Goal: Task Accomplishment & Management: Use online tool/utility

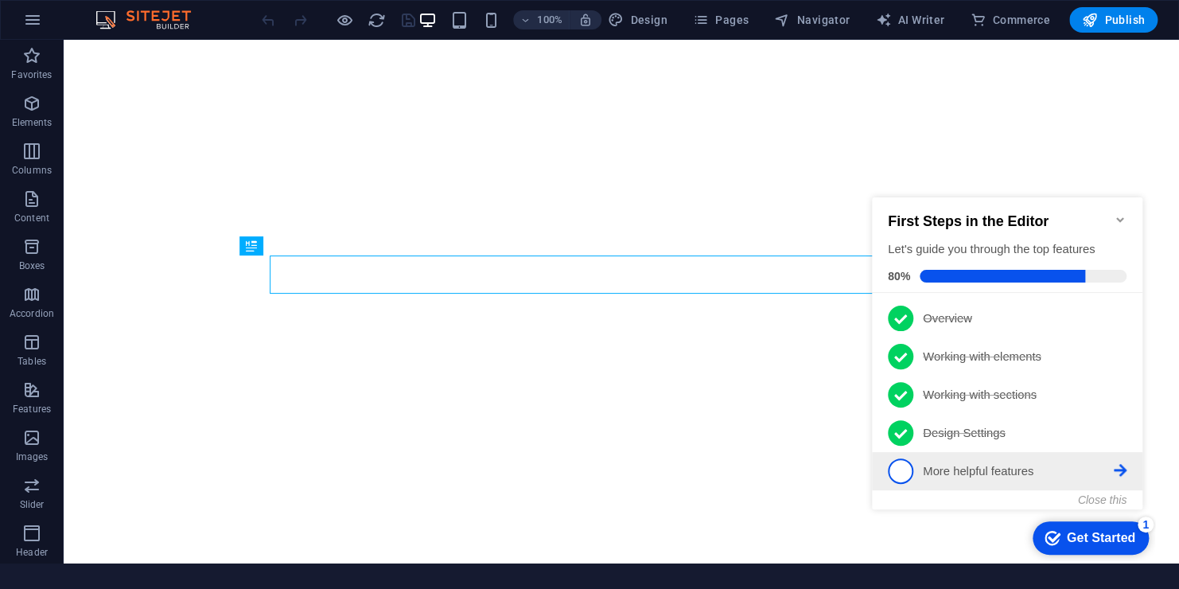
click at [964, 467] on p "More helpful features - incomplete" at bounding box center [1018, 471] width 191 height 17
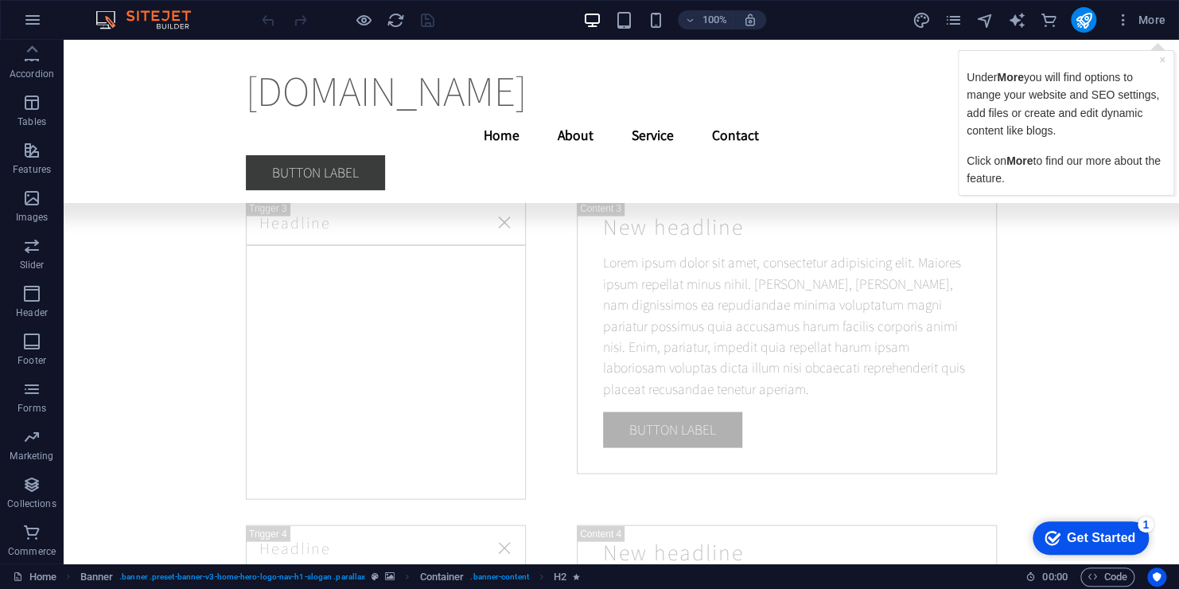
scroll to position [14986, 0]
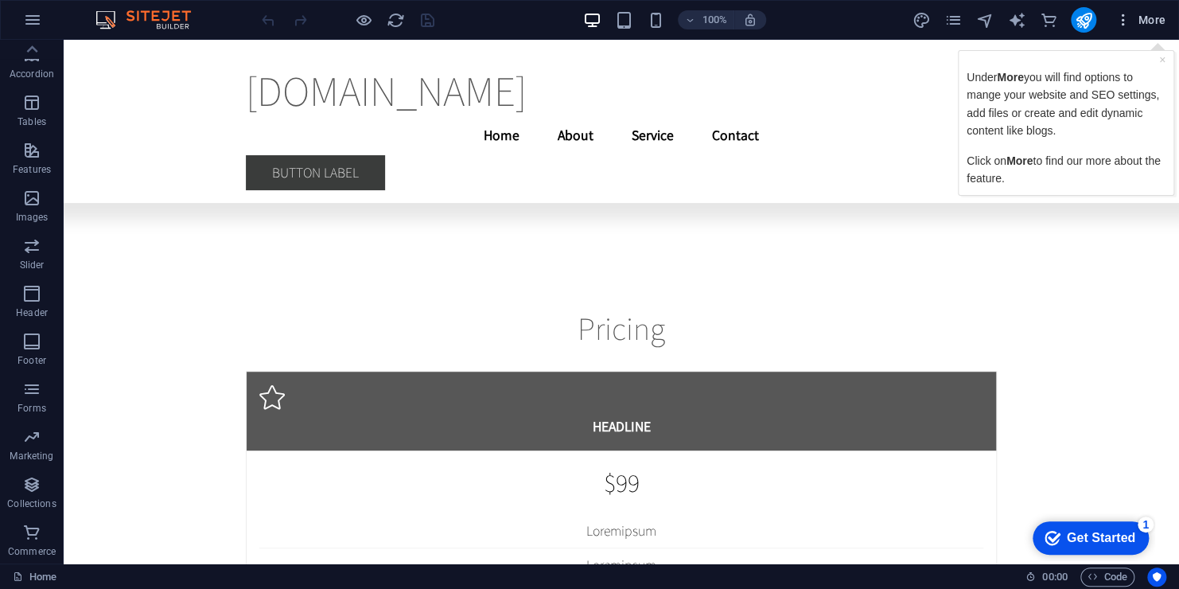
click at [1123, 21] on icon "button" at bounding box center [1123, 20] width 16 height 16
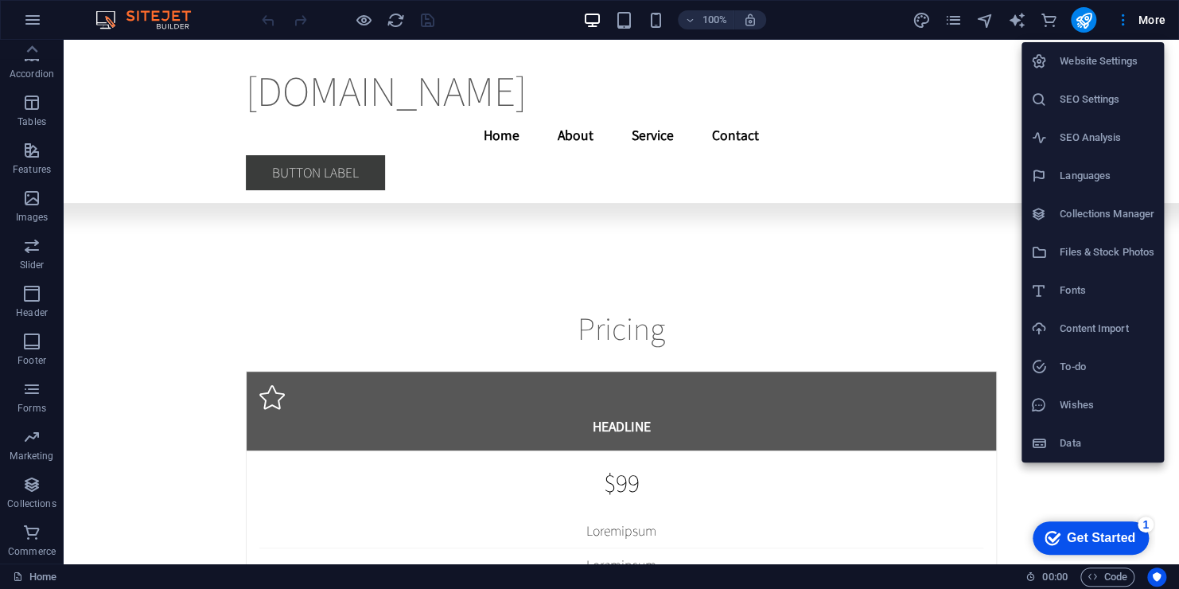
scroll to position [0, 0]
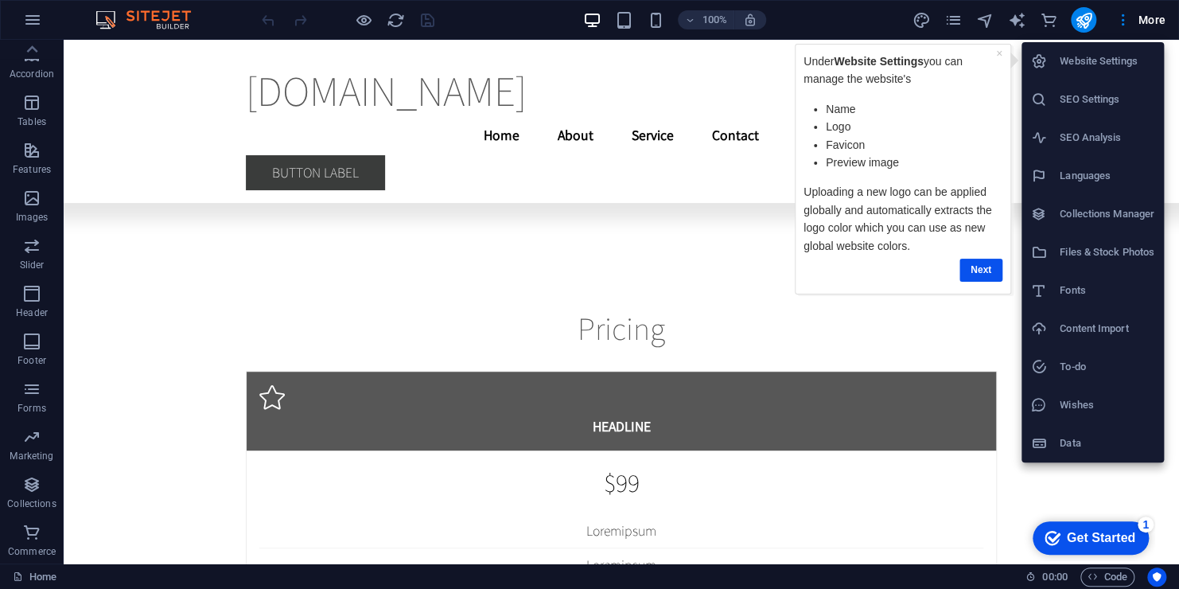
click at [806, 23] on div at bounding box center [589, 294] width 1179 height 589
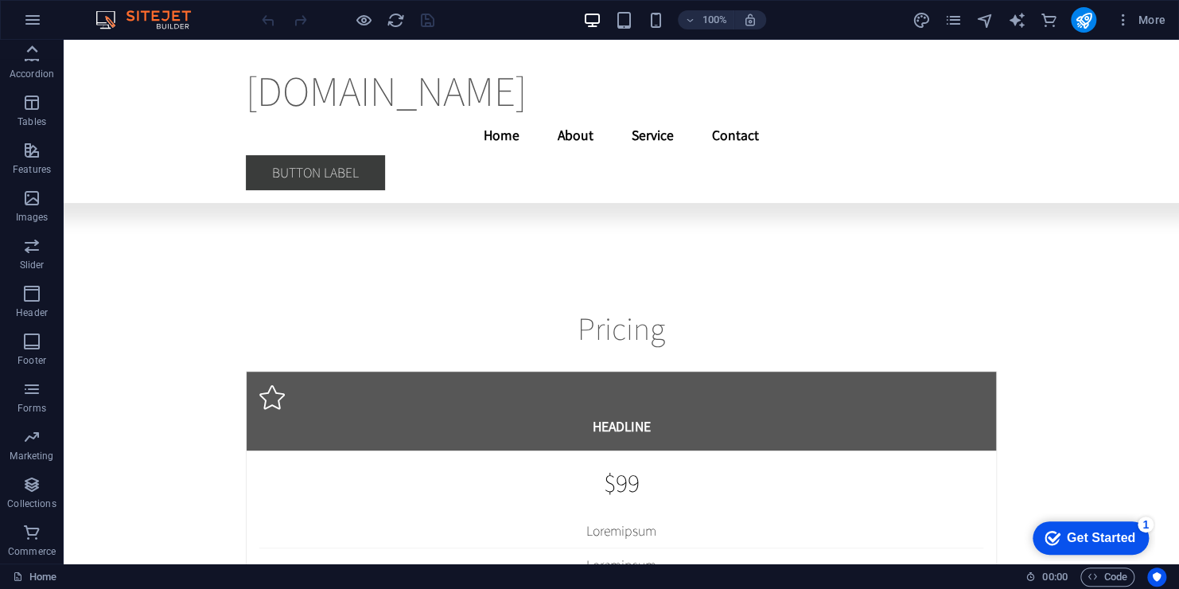
click at [25, 45] on icon at bounding box center [32, 49] width 22 height 22
click at [29, 25] on icon "button" at bounding box center [32, 19] width 19 height 19
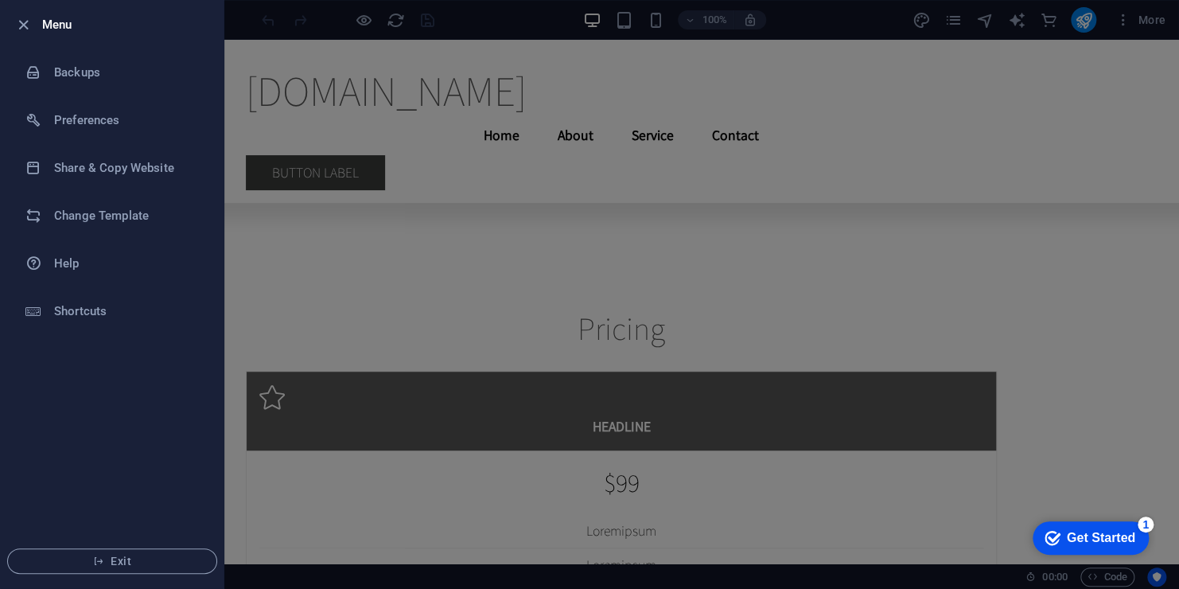
click at [251, 22] on div at bounding box center [589, 294] width 1179 height 589
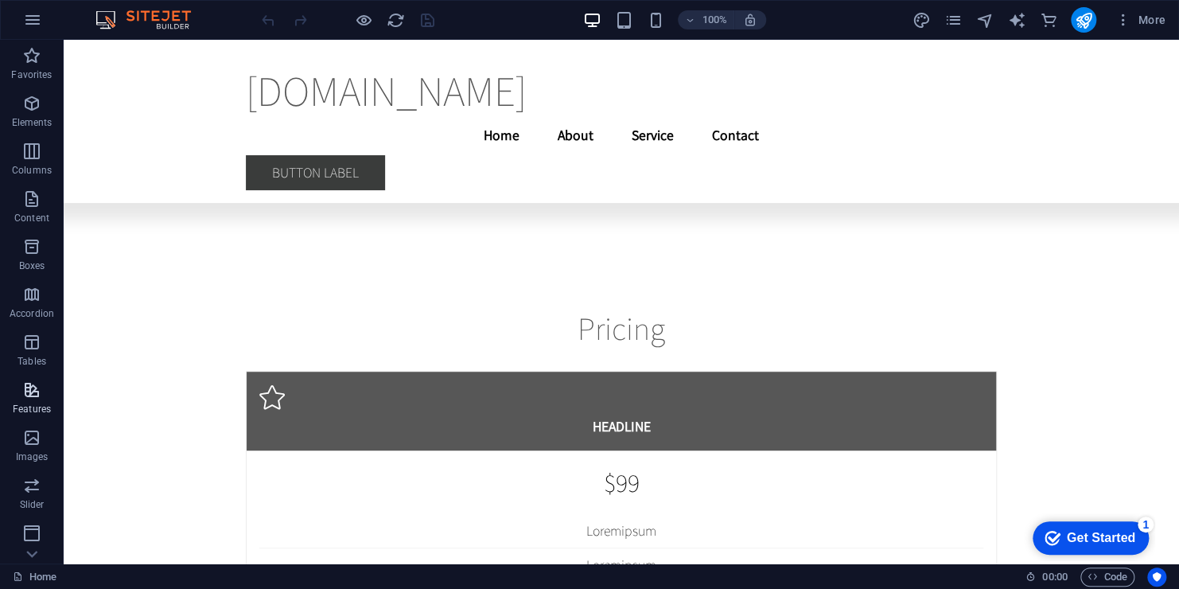
scroll to position [239, 0]
click at [131, 344] on span "Gallery" at bounding box center [130, 341] width 30 height 10
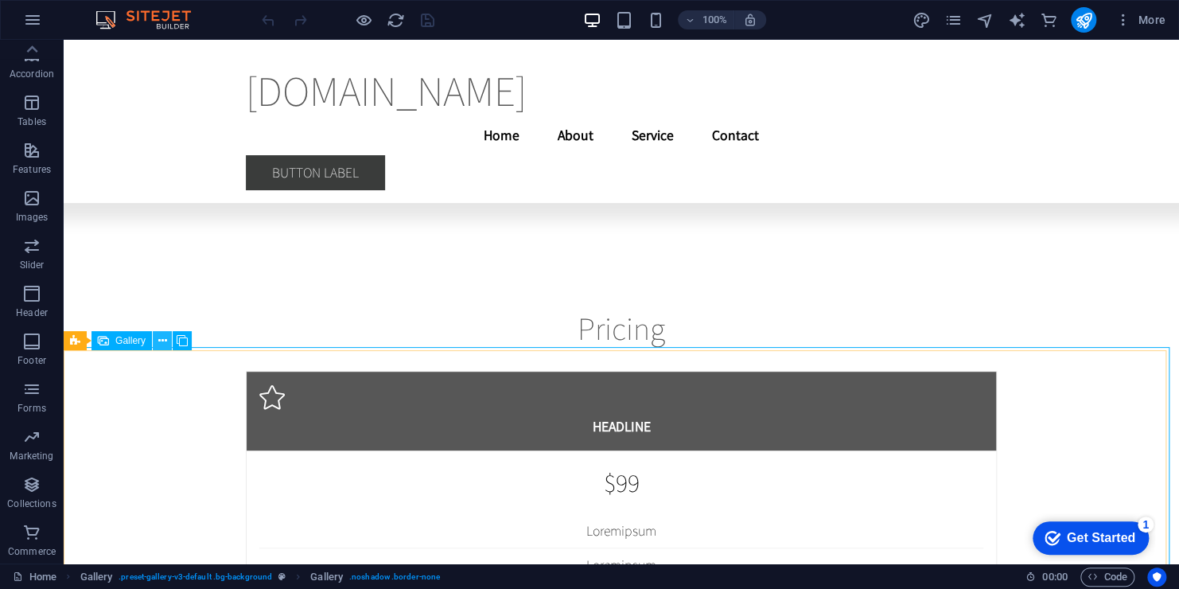
click at [163, 344] on icon at bounding box center [162, 340] width 9 height 17
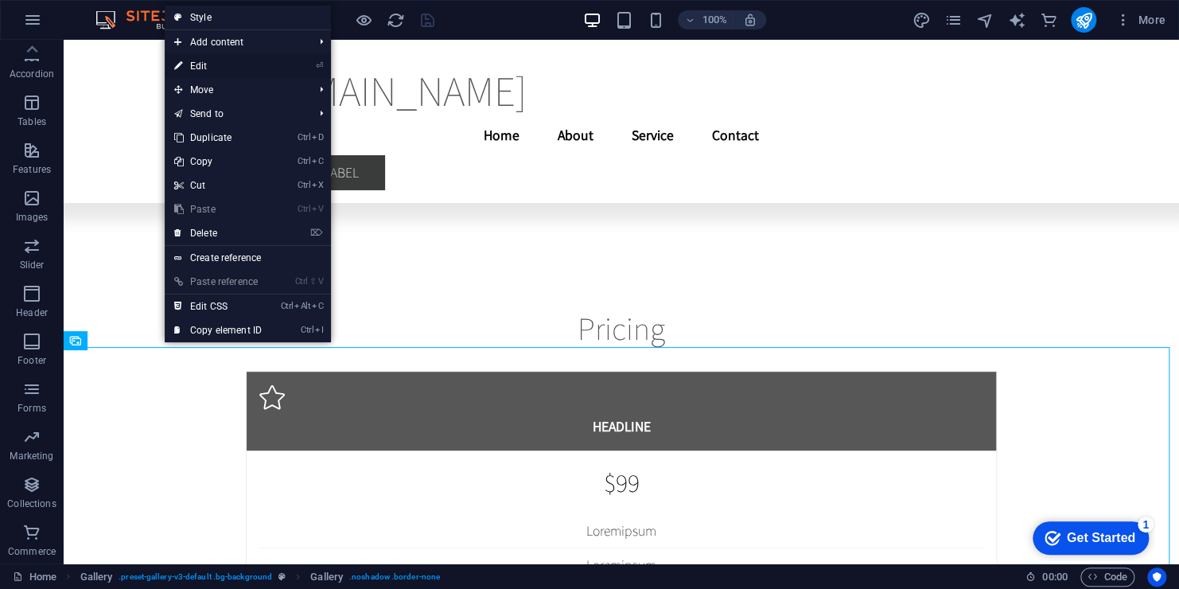
click at [185, 72] on link "⏎ Edit" at bounding box center [218, 66] width 107 height 24
select select "4"
select select "px"
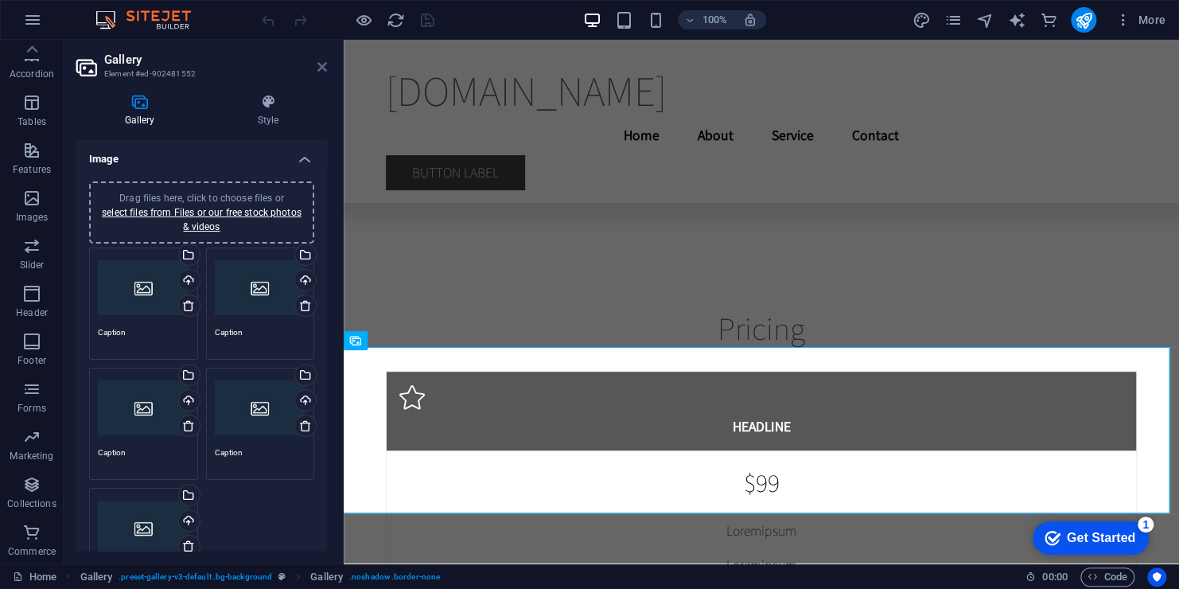
click at [320, 64] on icon at bounding box center [322, 66] width 10 height 13
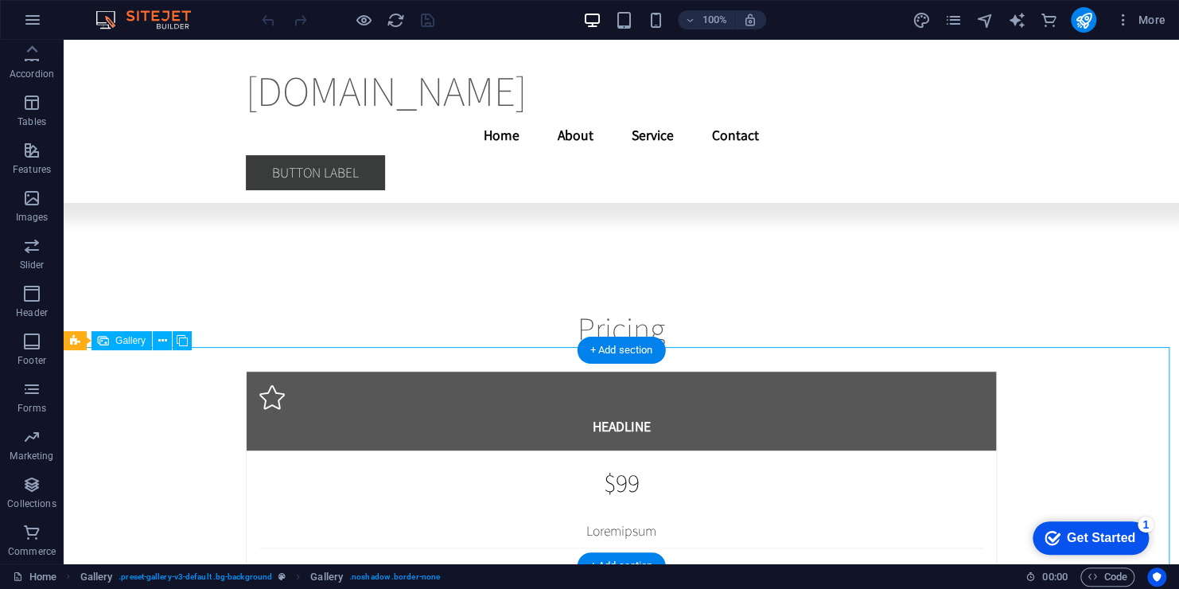
drag, startPoint x: 128, startPoint y: 418, endPoint x: 125, endPoint y: 365, distance: 52.6
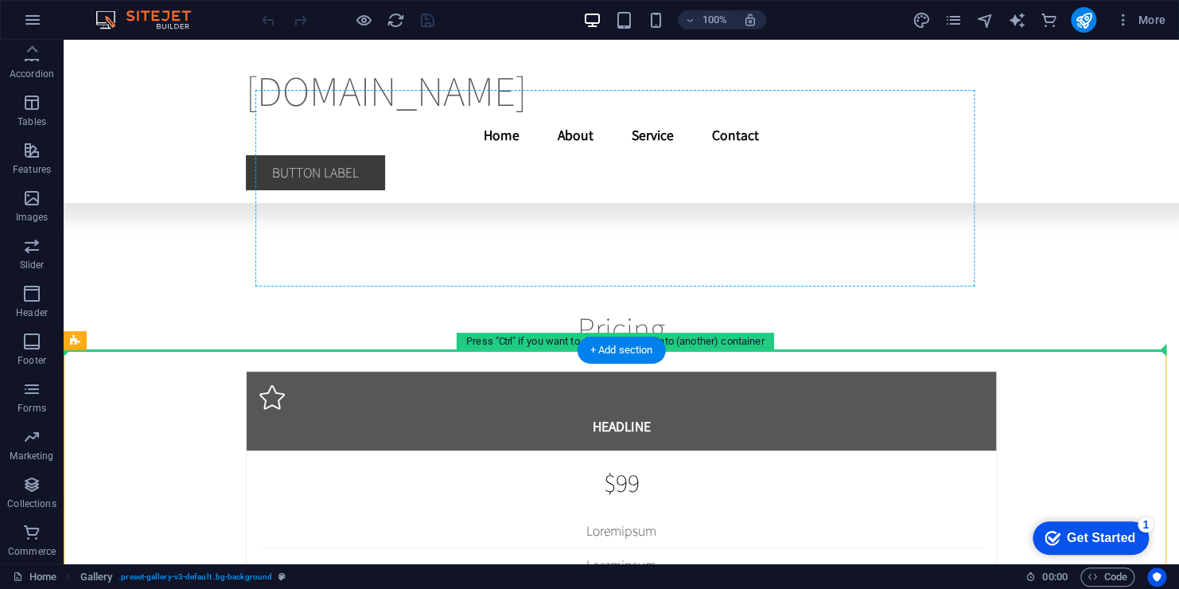
drag, startPoint x: 138, startPoint y: 382, endPoint x: 600, endPoint y: 326, distance: 466.2
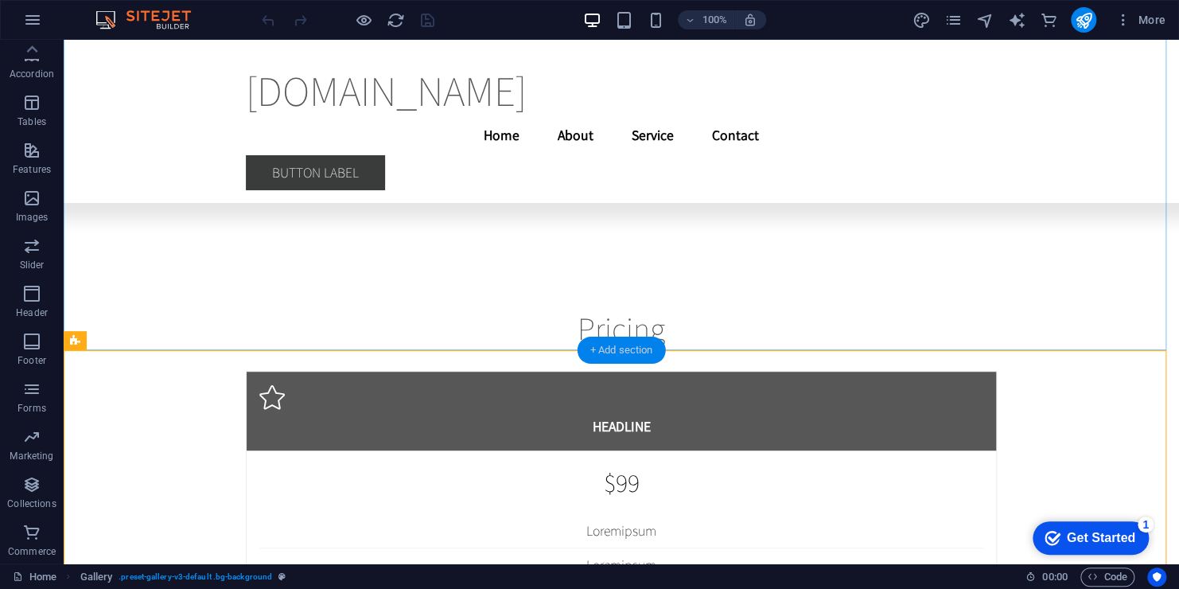
click at [593, 356] on div "+ Add section" at bounding box center [621, 349] width 88 height 27
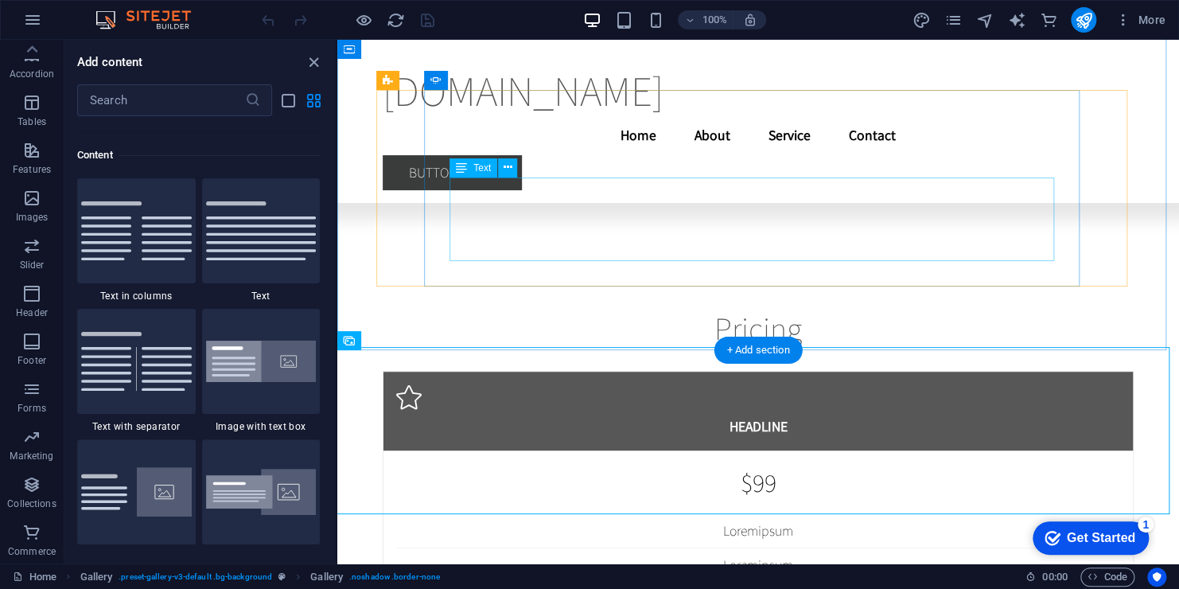
scroll to position [2783, 0]
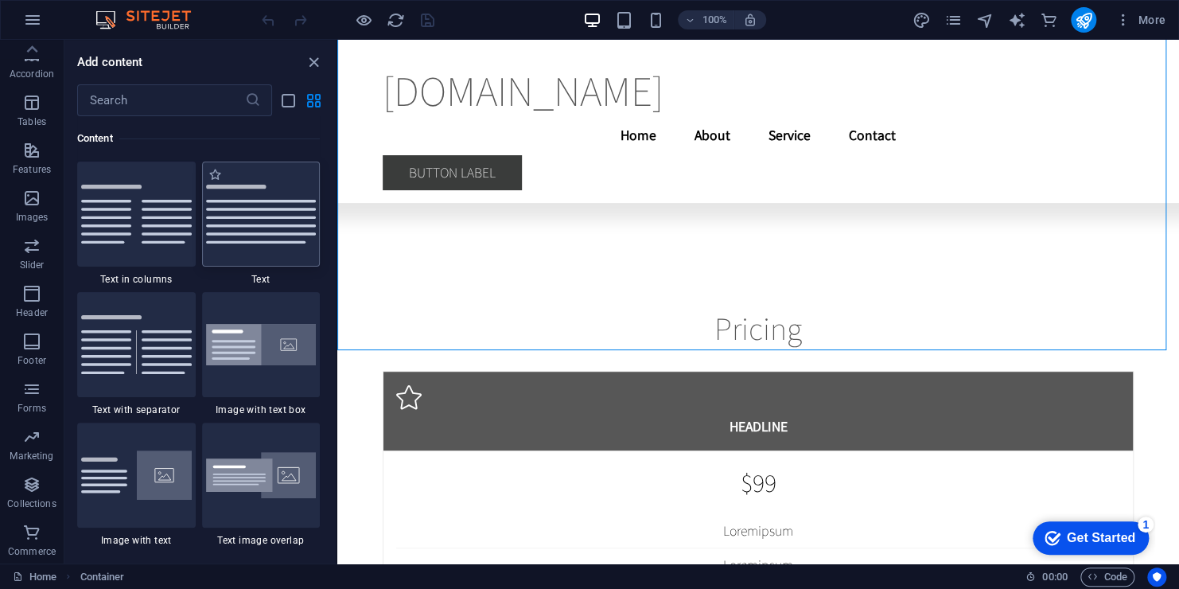
click at [286, 194] on img at bounding box center [261, 214] width 111 height 59
click at [532, 103] on div "[DOMAIN_NAME] Menu Home About Service Contact Button label" at bounding box center [757, 121] width 841 height 163
click at [337, 68] on div "Drag and drop a file to add it H2 Banner Container Menu Bar Menu Banner Menu Ba…" at bounding box center [757, 301] width 841 height 523
click at [337, 63] on div "Drag and drop a file to add it H2 Banner Container Menu Bar Menu Banner Menu Ba…" at bounding box center [757, 301] width 841 height 523
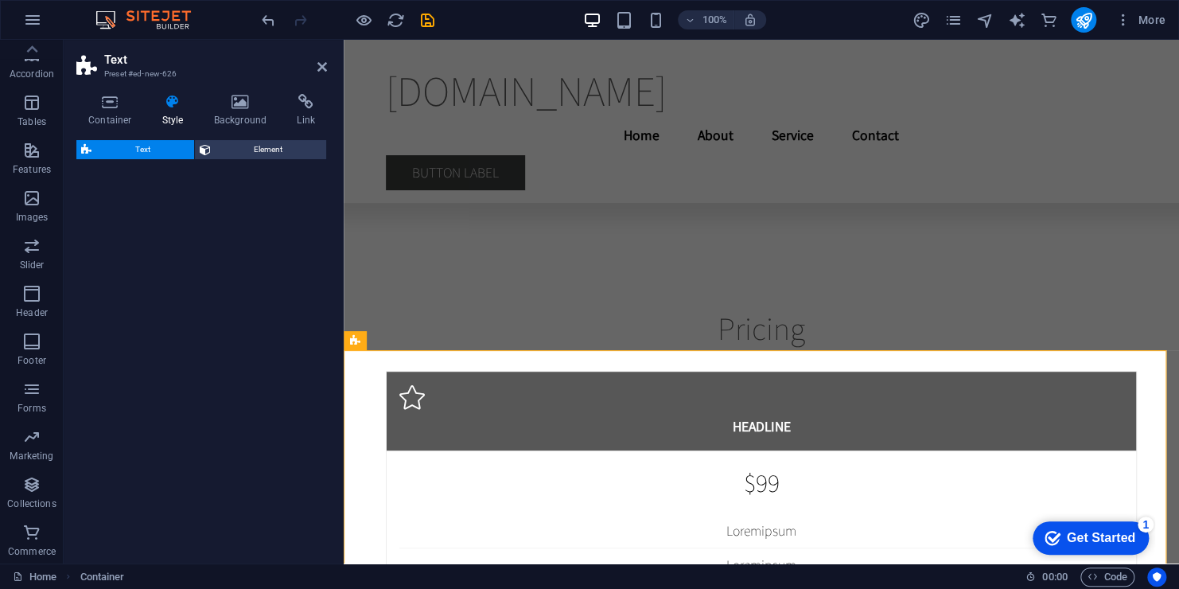
select select "preset-text-v2-default"
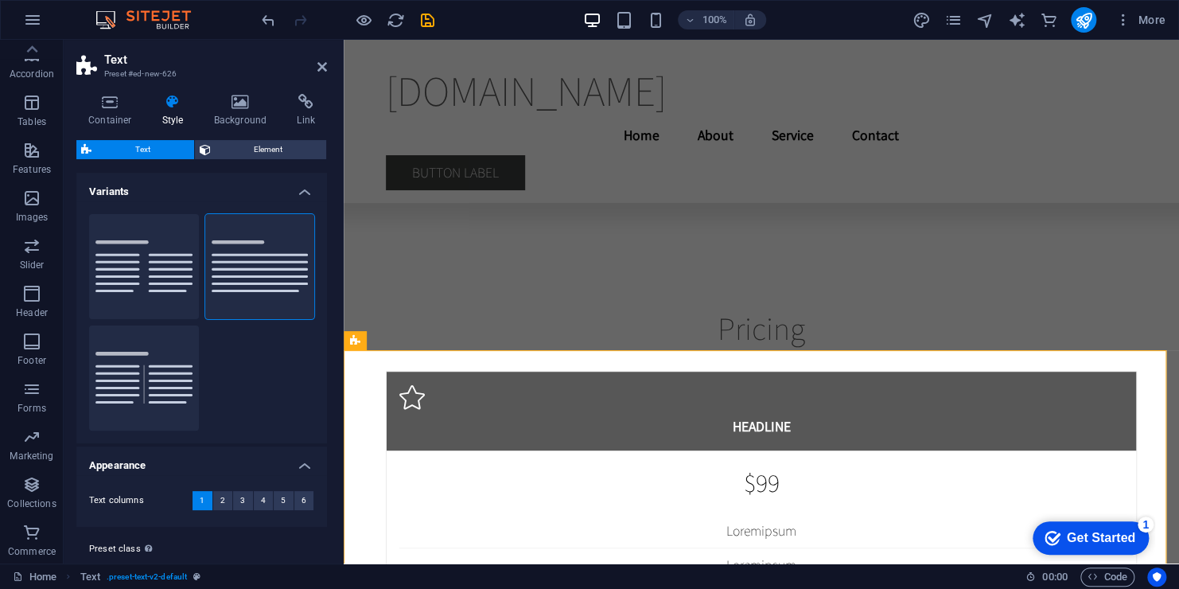
click at [327, 54] on aside "Text Preset #ed-new-626 Container Style Background Link Size Height Default px …" at bounding box center [204, 301] width 280 height 523
click at [322, 61] on icon at bounding box center [322, 66] width 10 height 13
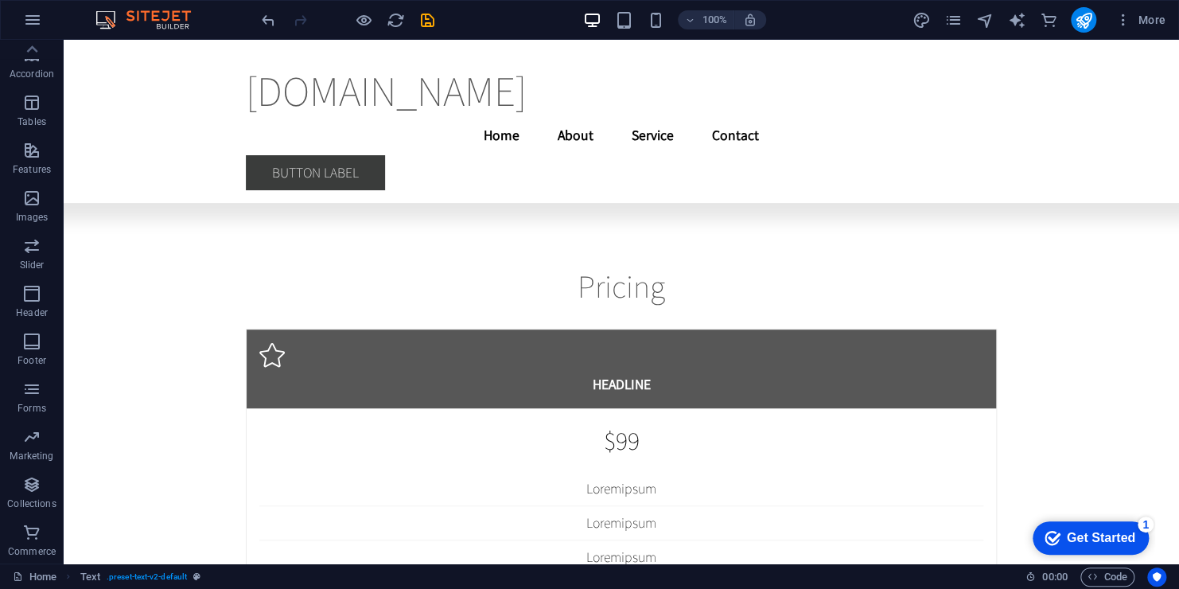
scroll to position [14498, 0]
